Goal: Task Accomplishment & Management: Use online tool/utility

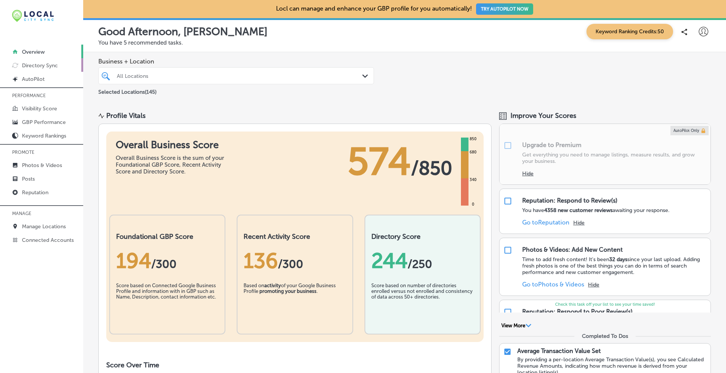
click at [45, 66] on p "Directory Sync" at bounding box center [40, 65] width 36 height 6
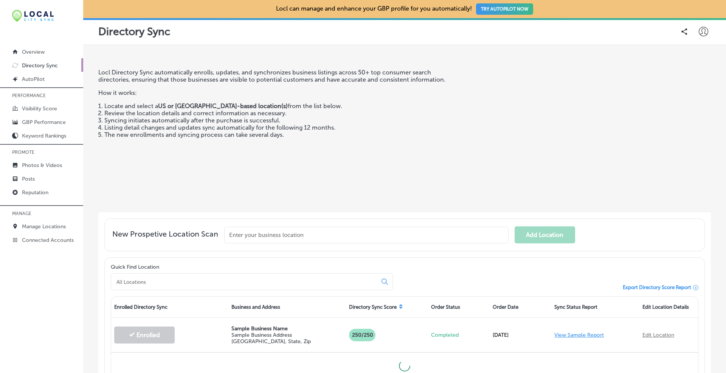
click at [279, 235] on input "text" at bounding box center [366, 235] width 284 height 17
paste input "American Tire and Lift Kits"
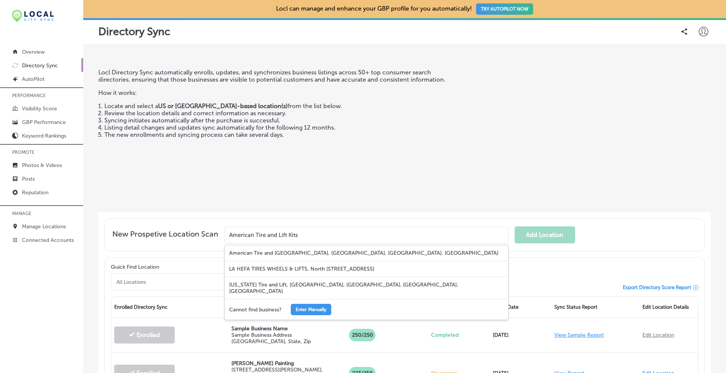
type input "American Tire and Lift Kits"
drag, startPoint x: 643, startPoint y: 238, endPoint x: 718, endPoint y: 254, distance: 76.3
